Goal: Information Seeking & Learning: Learn about a topic

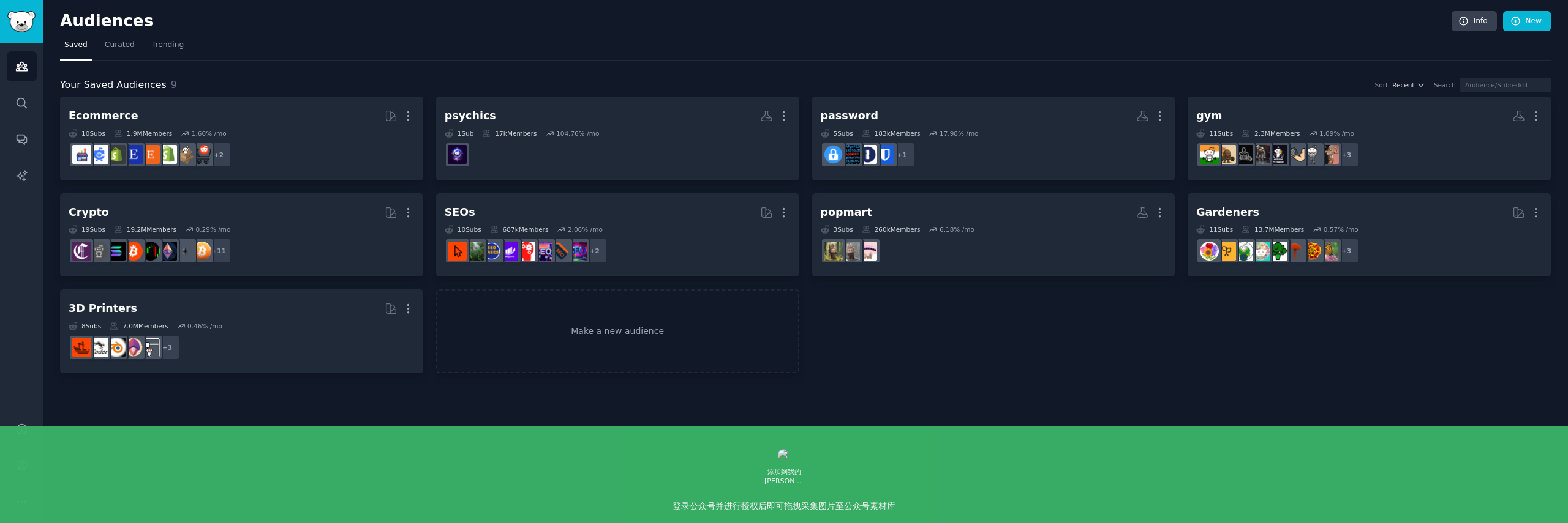
click at [593, 43] on nav "Saved Curated Trending" at bounding box center [805, 48] width 1491 height 25
click at [116, 41] on span "Curated" at bounding box center [120, 46] width 30 height 11
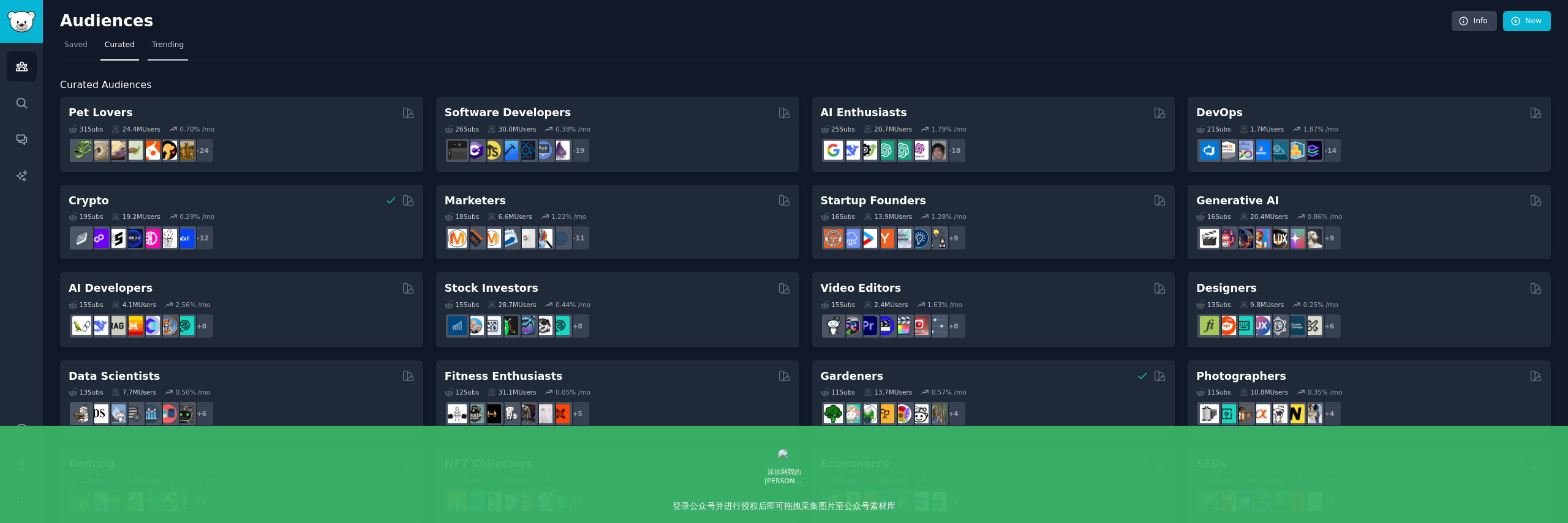
click at [173, 55] on link "Trending" at bounding box center [168, 48] width 41 height 25
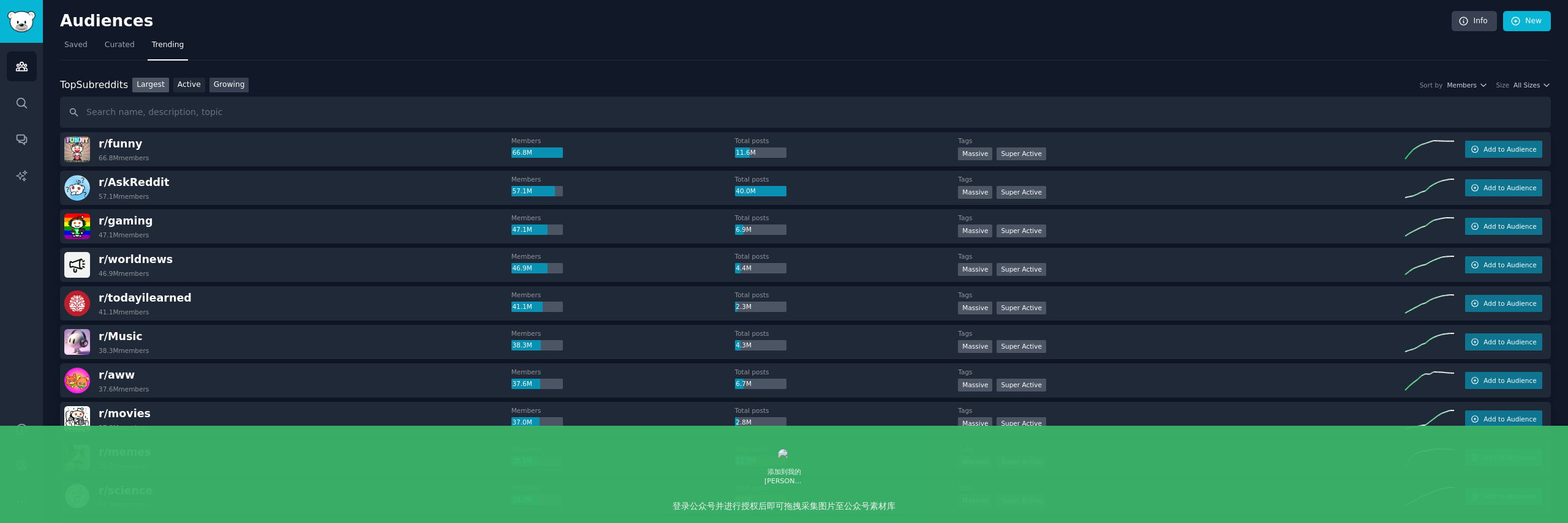
click at [225, 84] on link "Growing" at bounding box center [229, 85] width 40 height 15
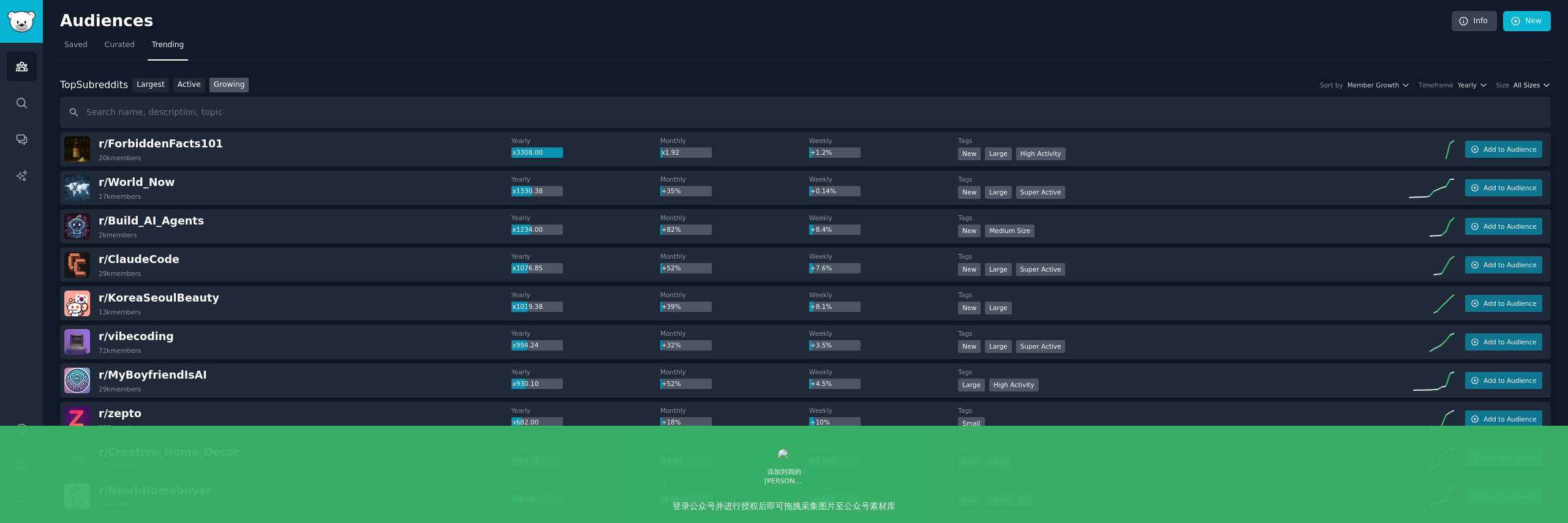
click at [1515, 81] on span "All Sizes" at bounding box center [1526, 85] width 26 height 9
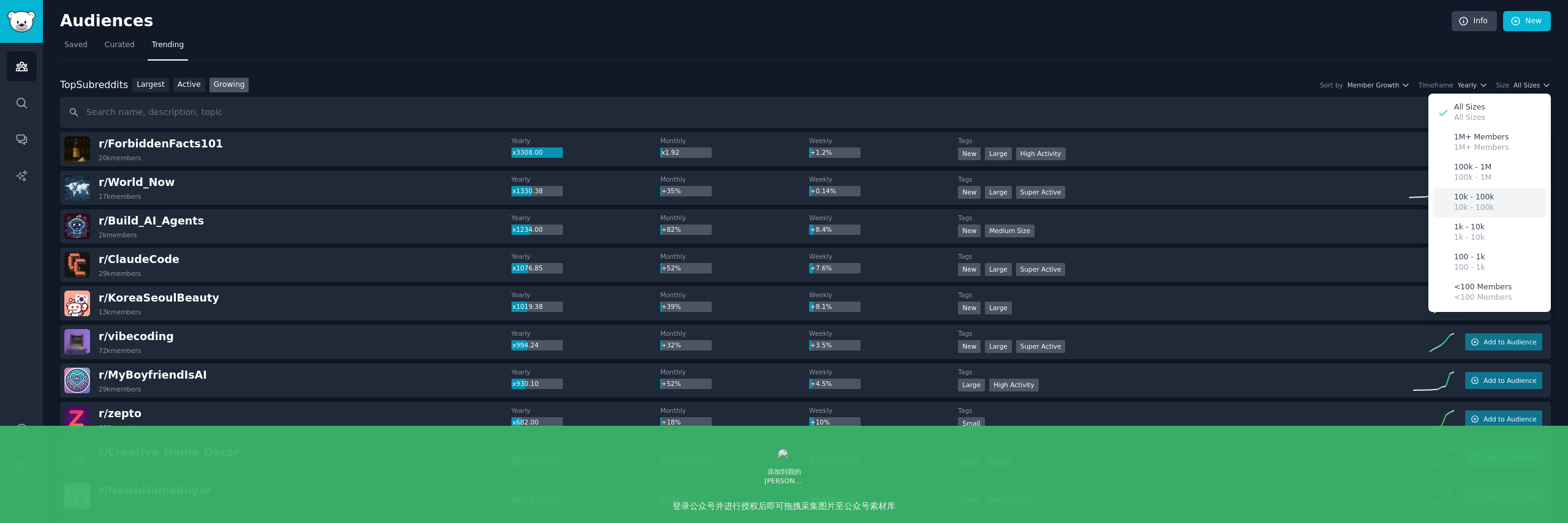
click at [1485, 198] on p "10k - 100k" at bounding box center [1474, 198] width 40 height 11
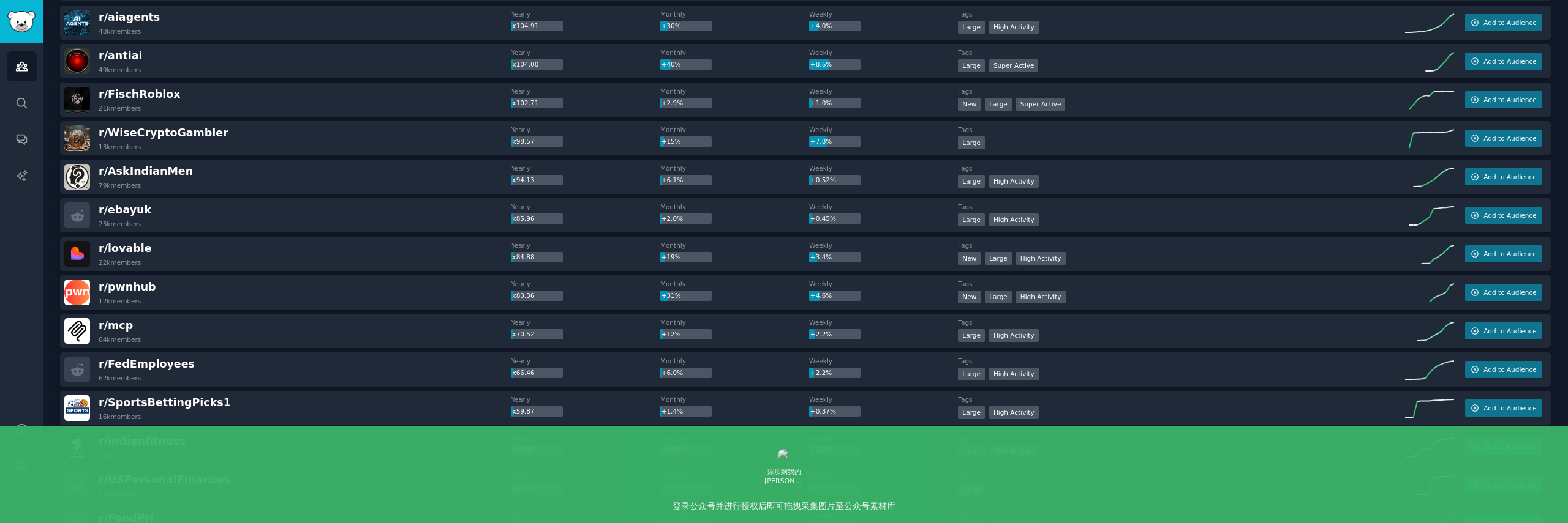
scroll to position [937, 0]
click at [231, 346] on div "r/ mcp 64k members Yearly x70.52 Monthly +12% Weekly +2.2% Tags Large High Acti…" at bounding box center [805, 330] width 1491 height 34
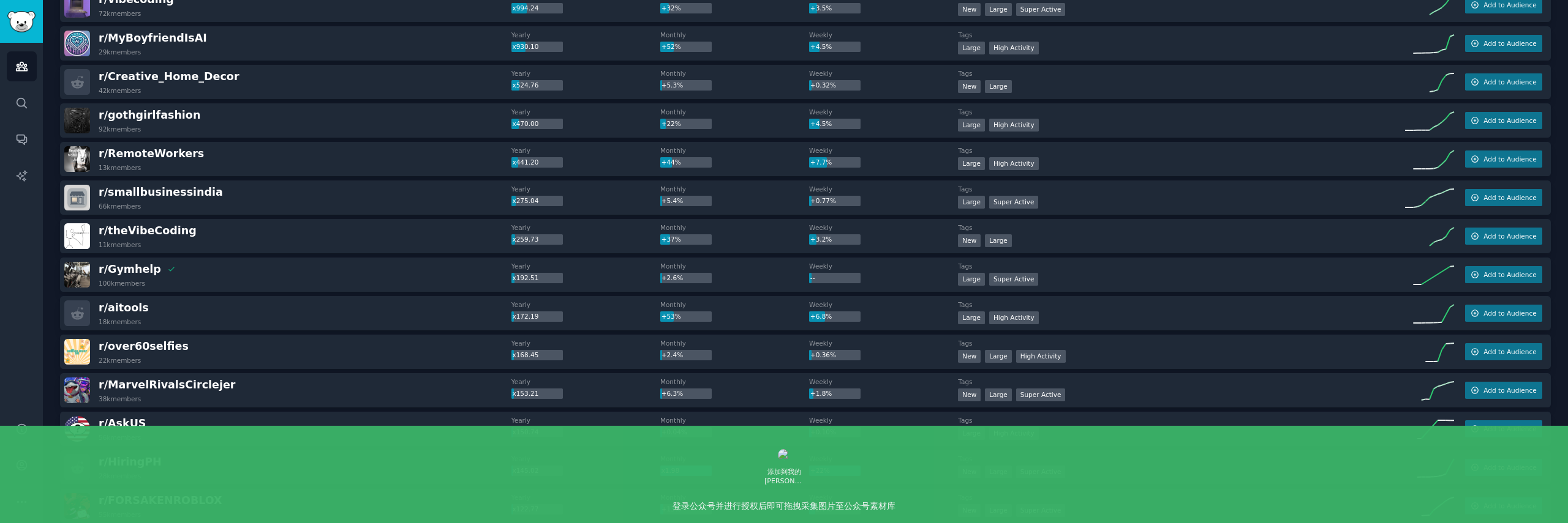
scroll to position [0, 0]
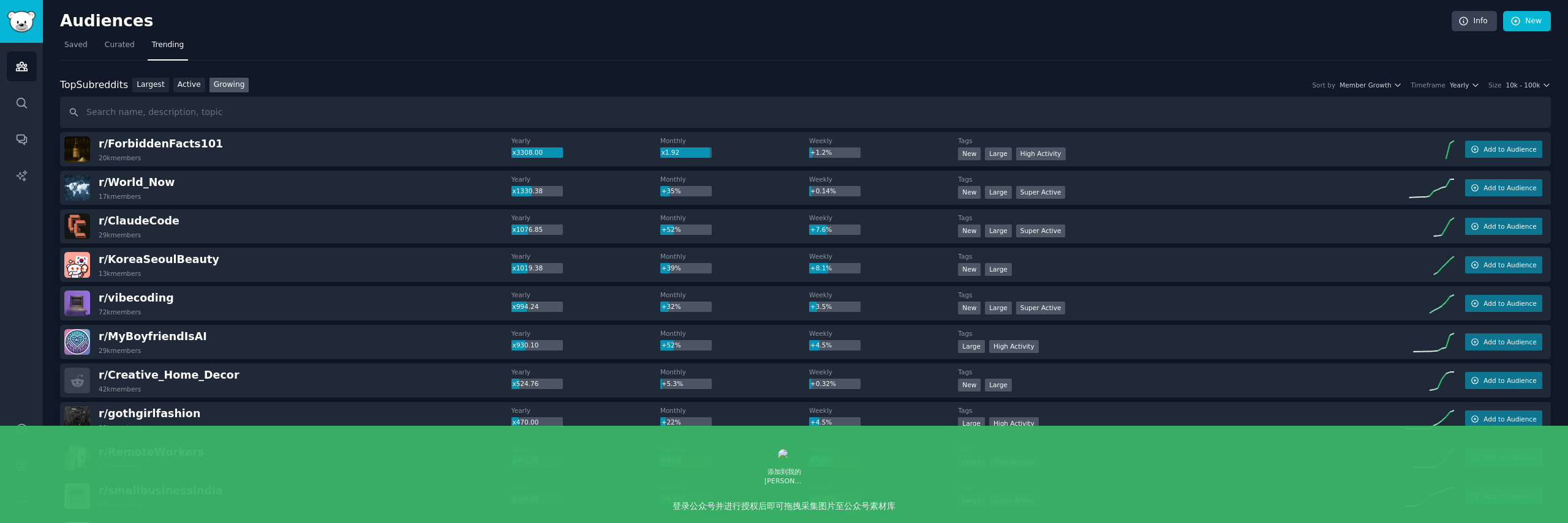
click at [279, 147] on div "r/ ForbiddenFacts101 20k members" at bounding box center [287, 150] width 447 height 26
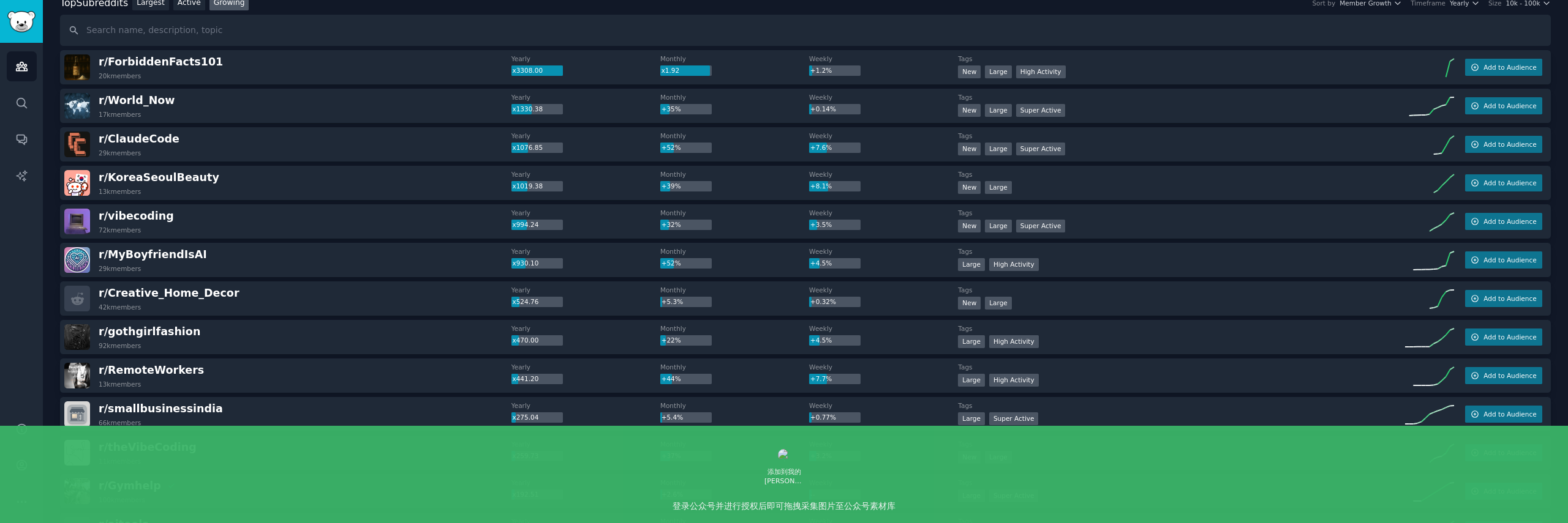
scroll to position [69, 0]
